Goal: Find contact information: Find contact information

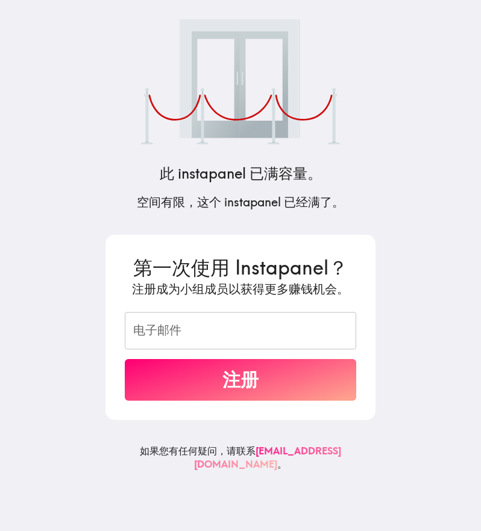
click at [243, 454] on link "[EMAIL_ADDRESS][DOMAIN_NAME]" at bounding box center [267, 456] width 147 height 25
